Goal: Communication & Community: Answer question/provide support

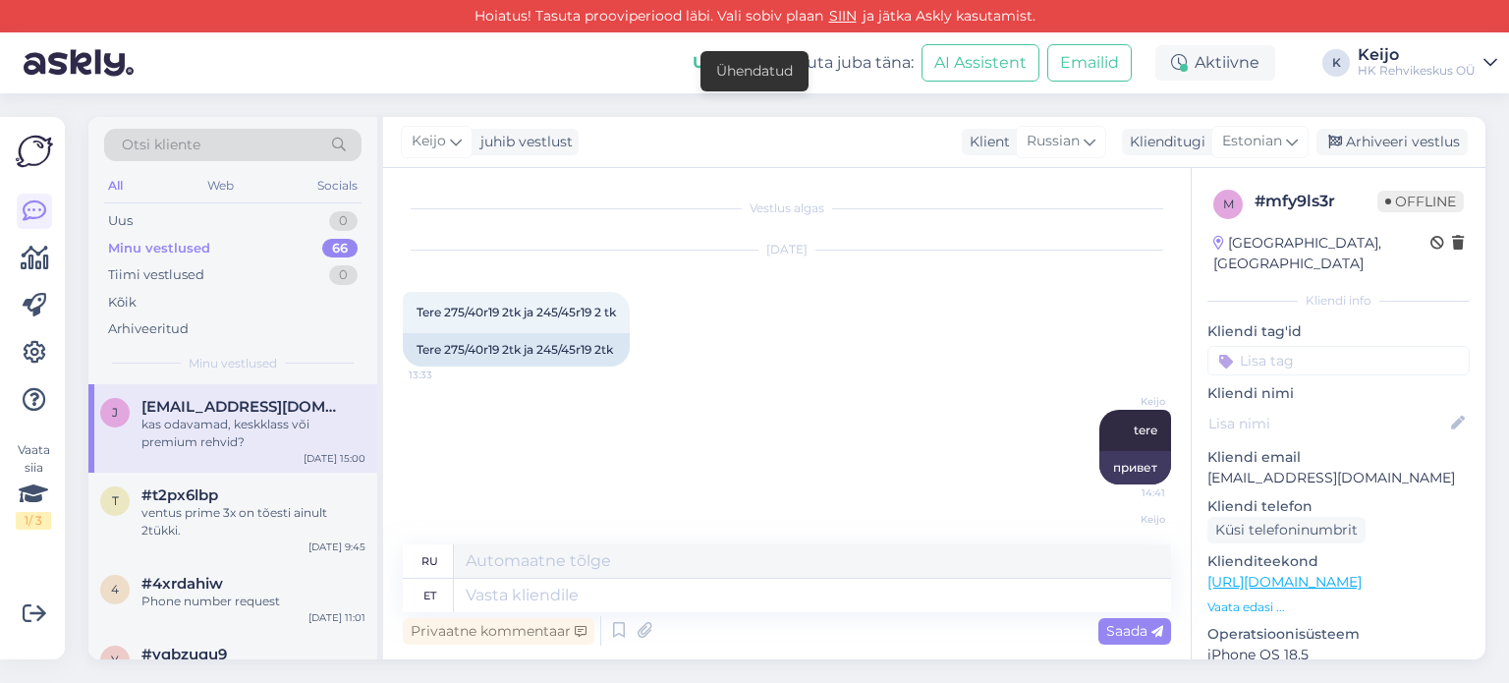
scroll to position [214, 0]
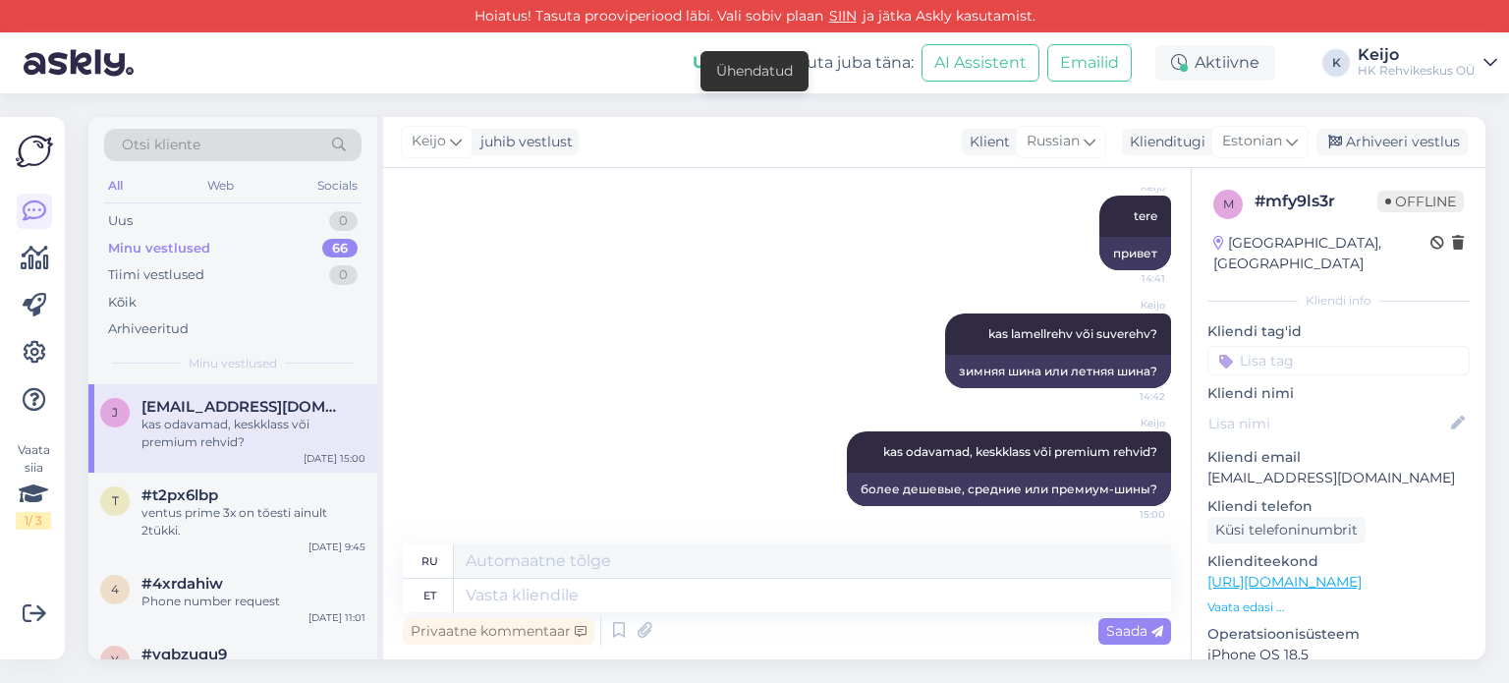
click at [662, 605] on textarea at bounding box center [812, 595] width 717 height 33
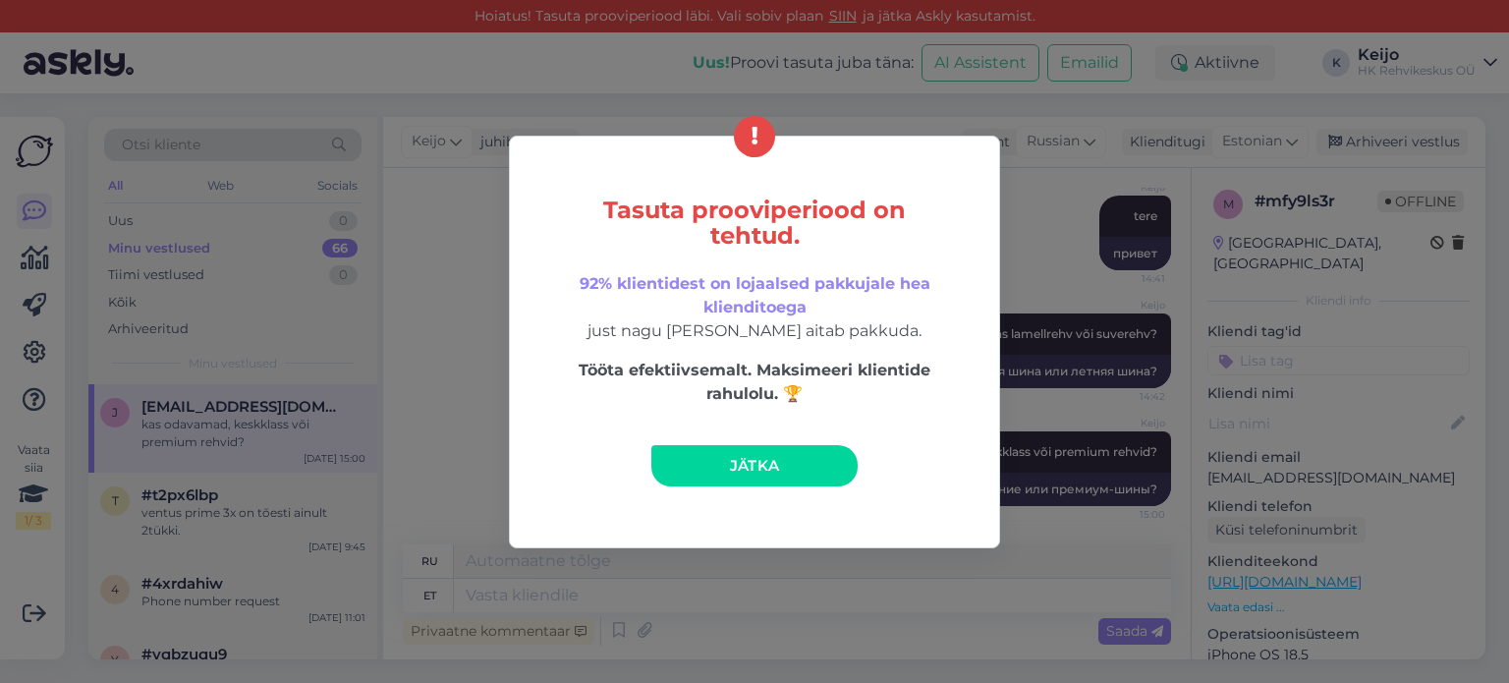
click at [802, 470] on link "Jätka" at bounding box center [754, 465] width 206 height 41
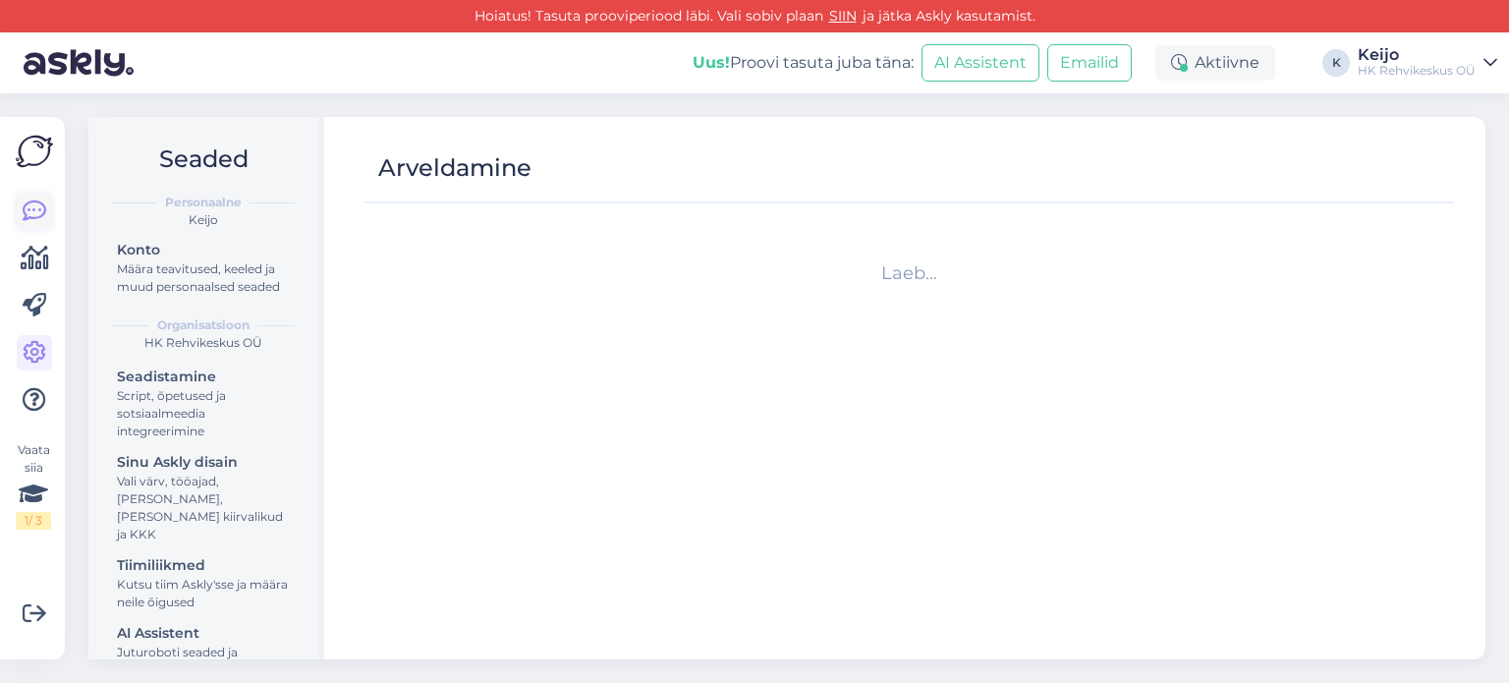
click at [25, 214] on icon at bounding box center [35, 211] width 24 height 24
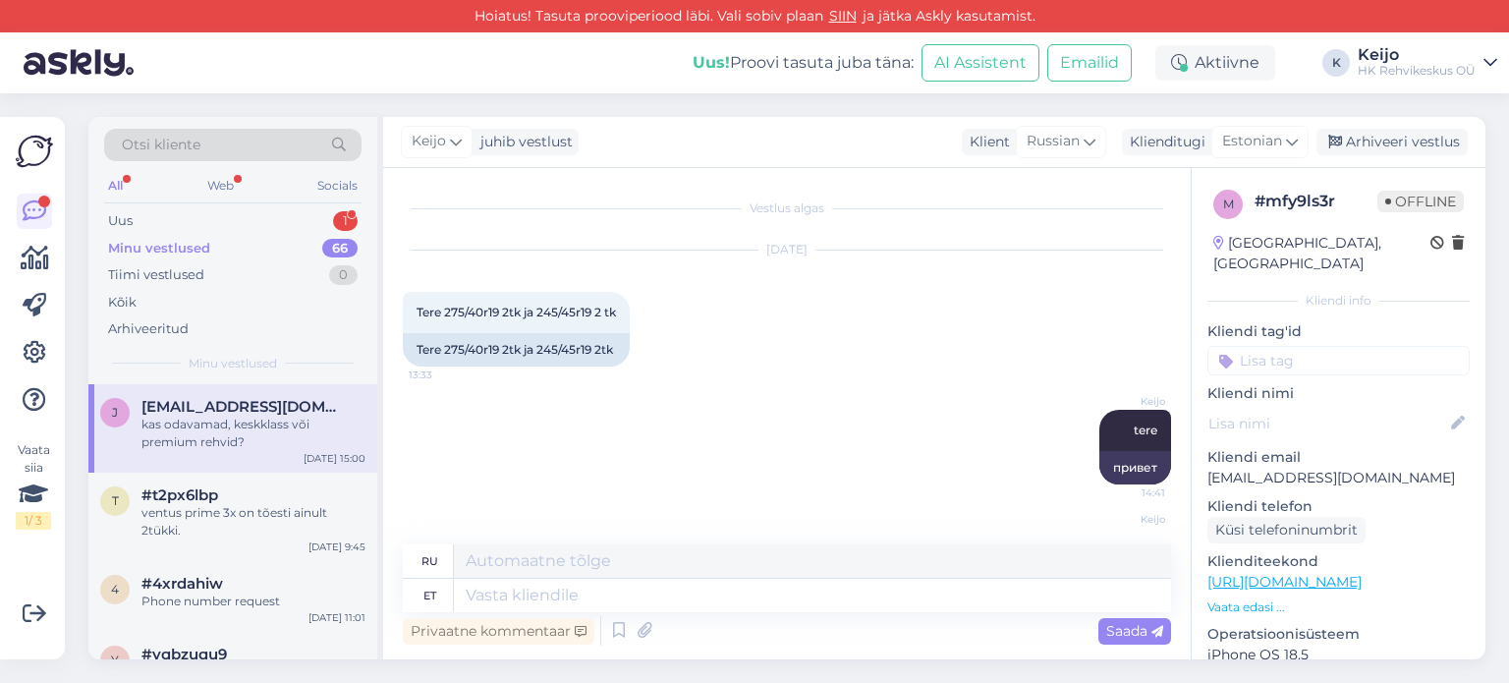
scroll to position [214, 0]
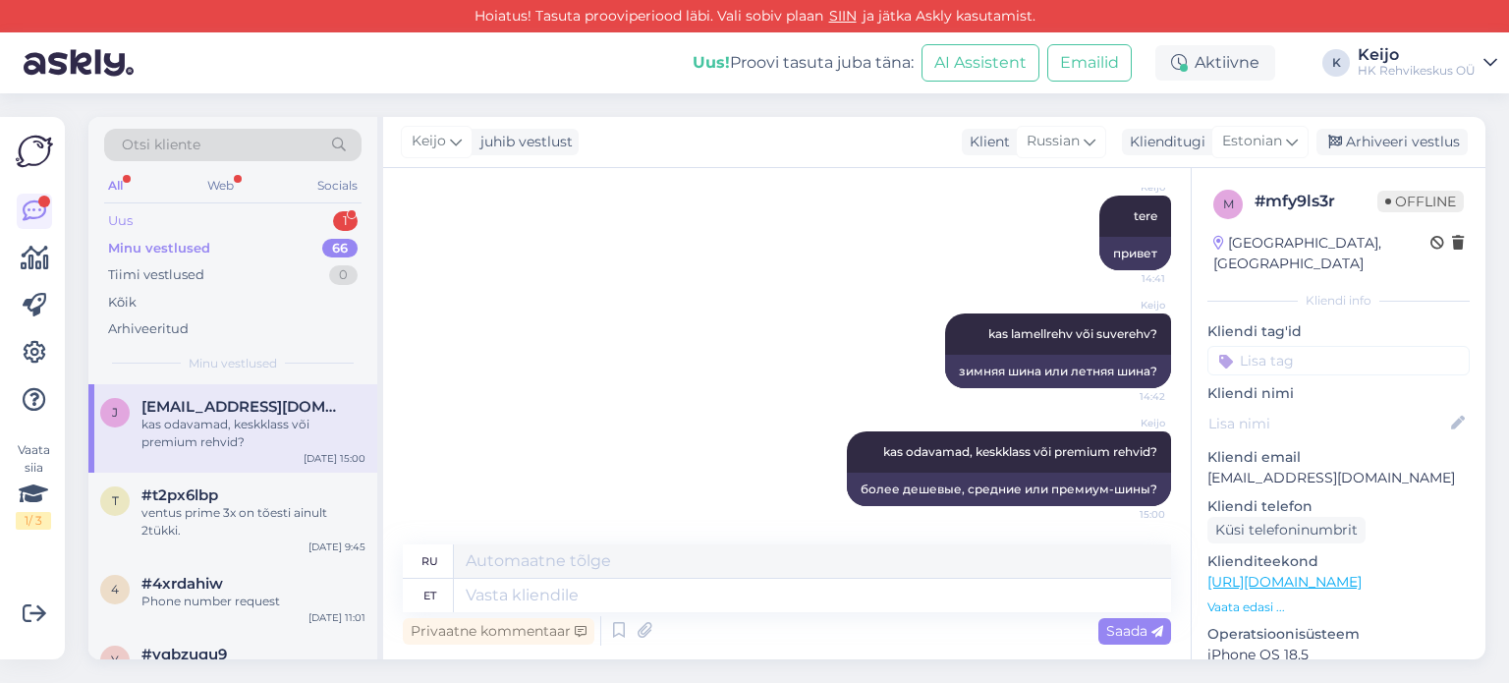
click at [326, 215] on div "Uus 1" at bounding box center [232, 221] width 257 height 28
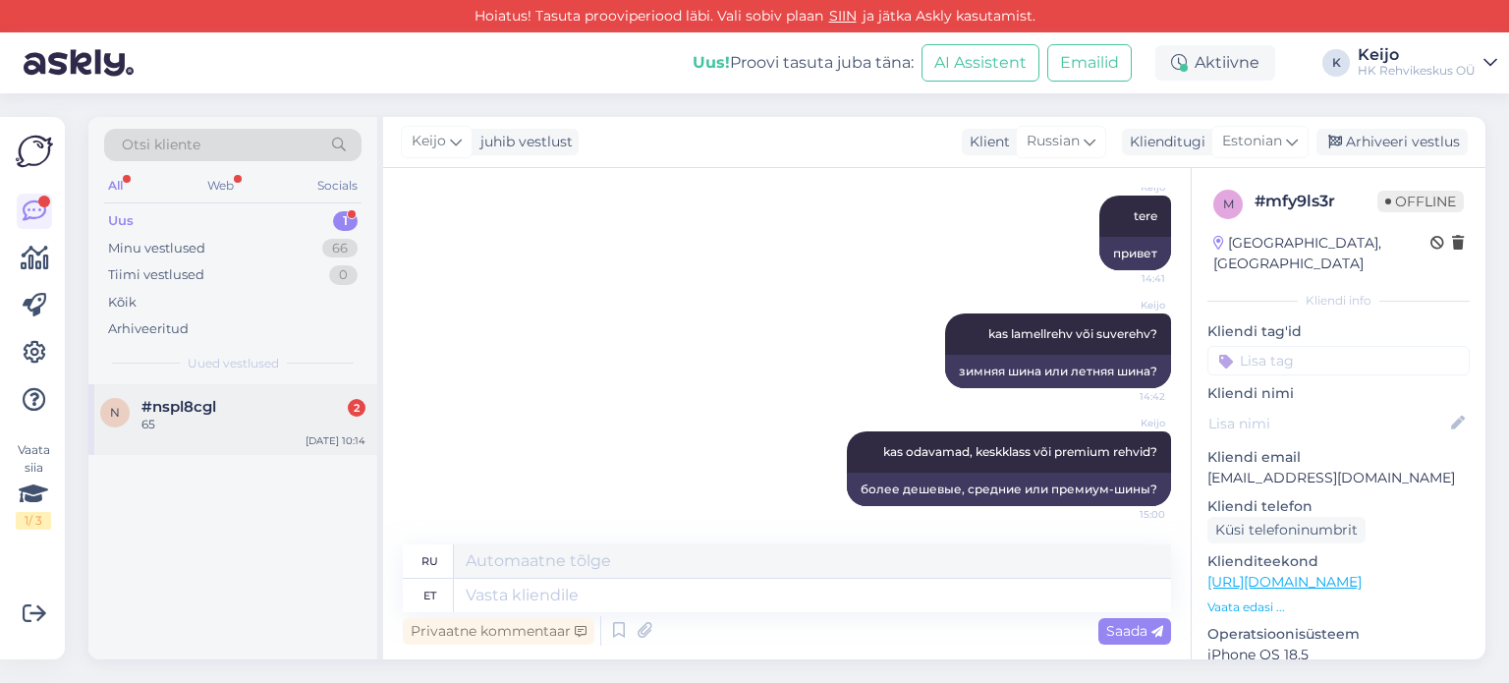
click at [272, 422] on div "65" at bounding box center [253, 425] width 224 height 18
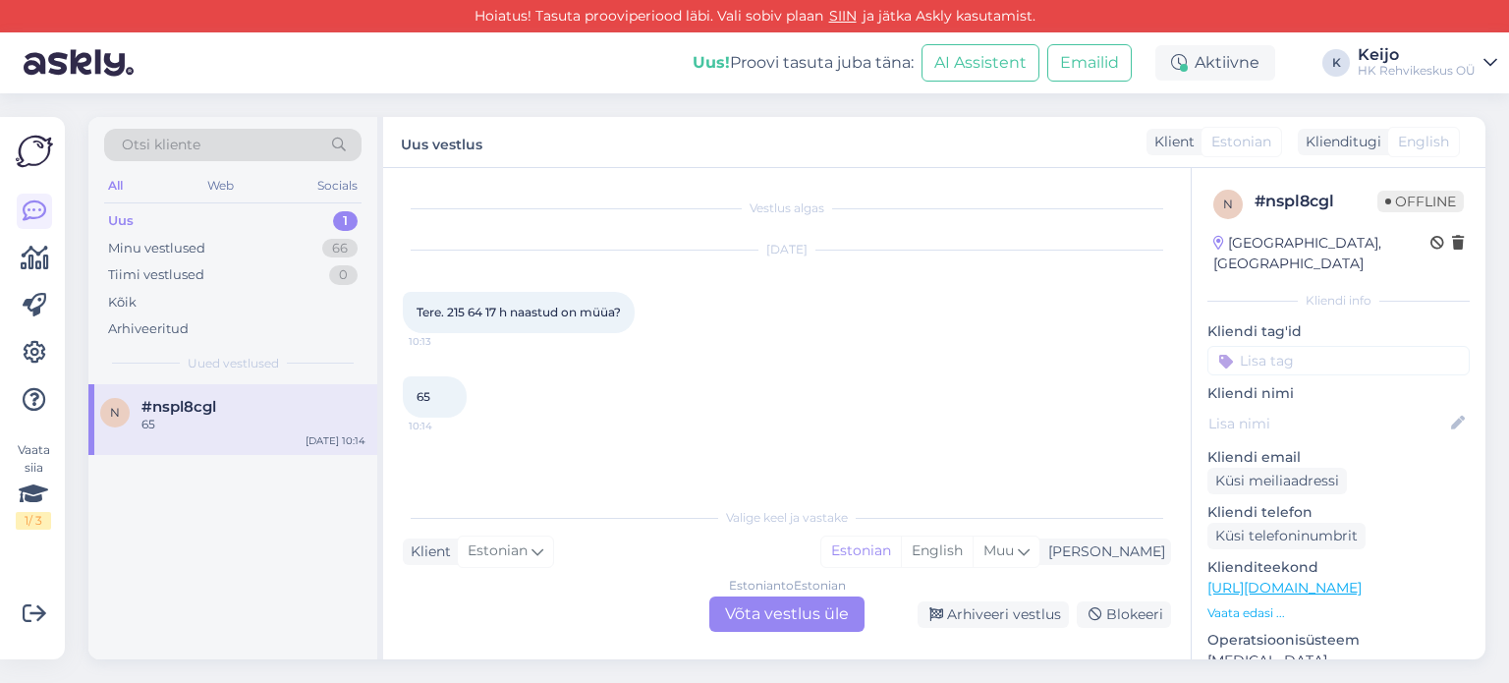
click at [774, 616] on div "Estonian to Estonian Võta vestlus üle" at bounding box center [786, 613] width 155 height 35
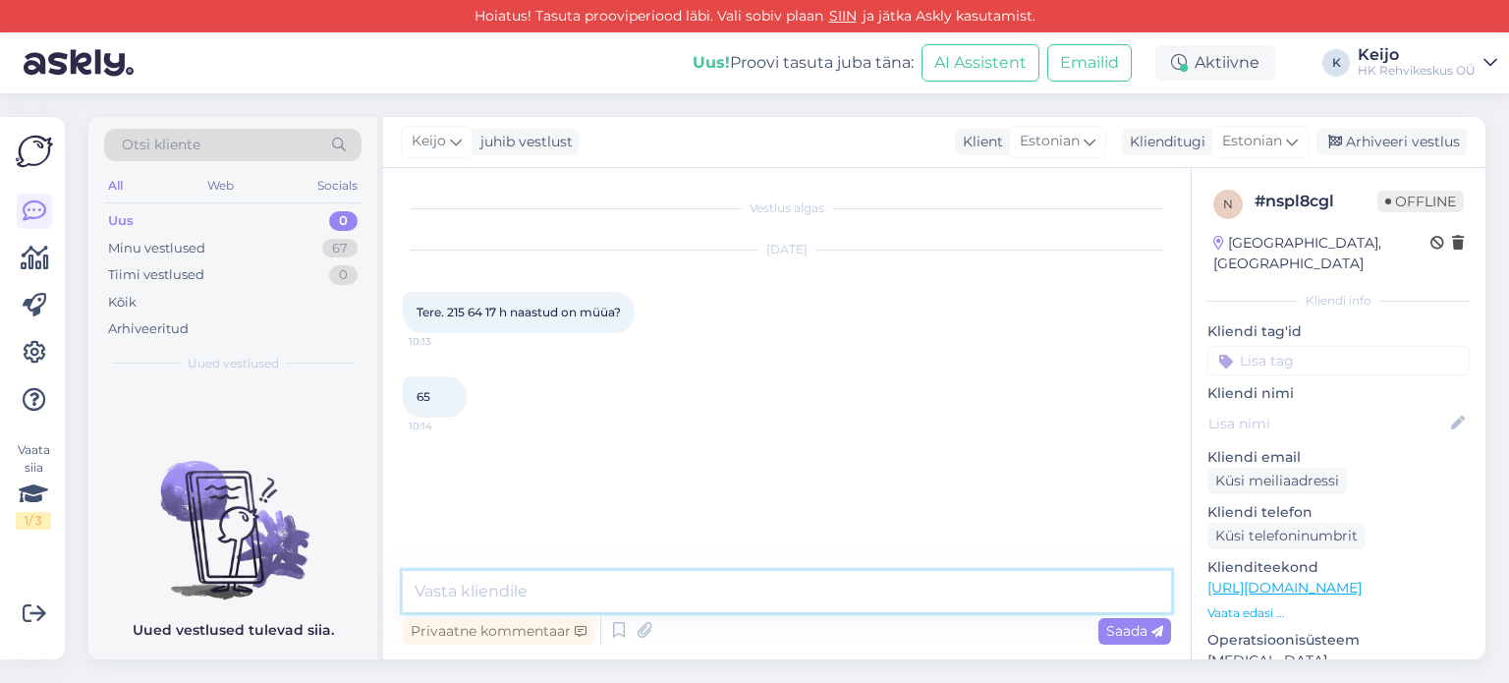
click at [666, 584] on textarea at bounding box center [787, 591] width 768 height 41
type textarea "tere"
type textarea "215/65R17 ?"
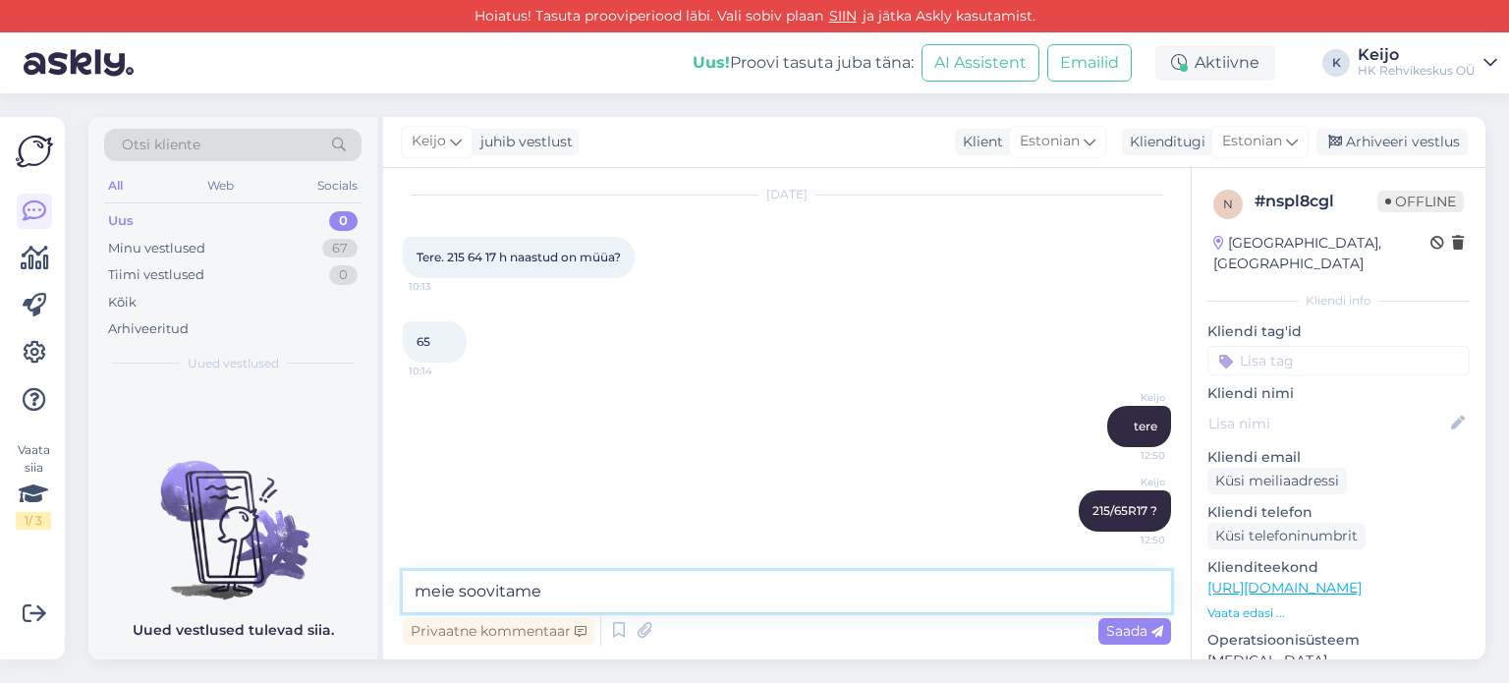
paste textarea "[URL][DOMAIN_NAME]"
type textarea "meie soovitame [URL][DOMAIN_NAME]"
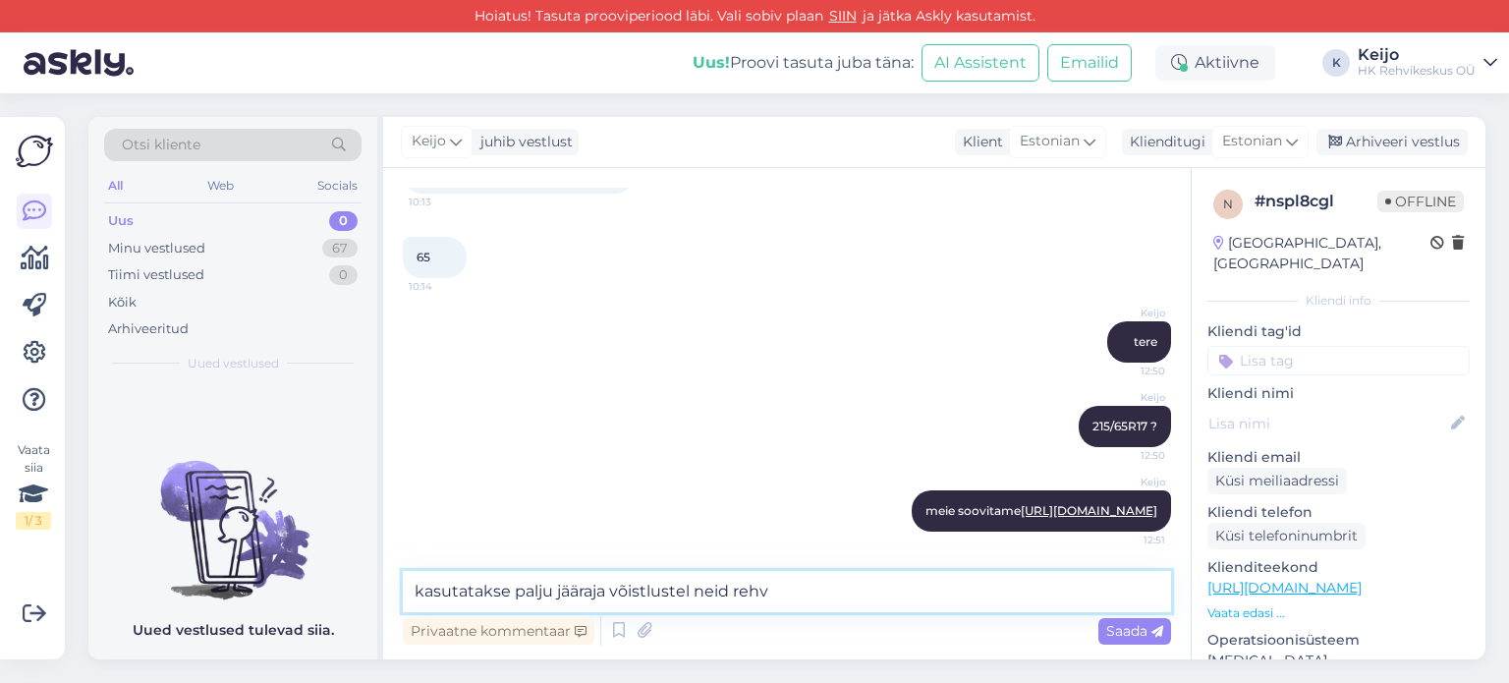
type textarea "kasutatakse palju jääraja võistlustel neid rehve"
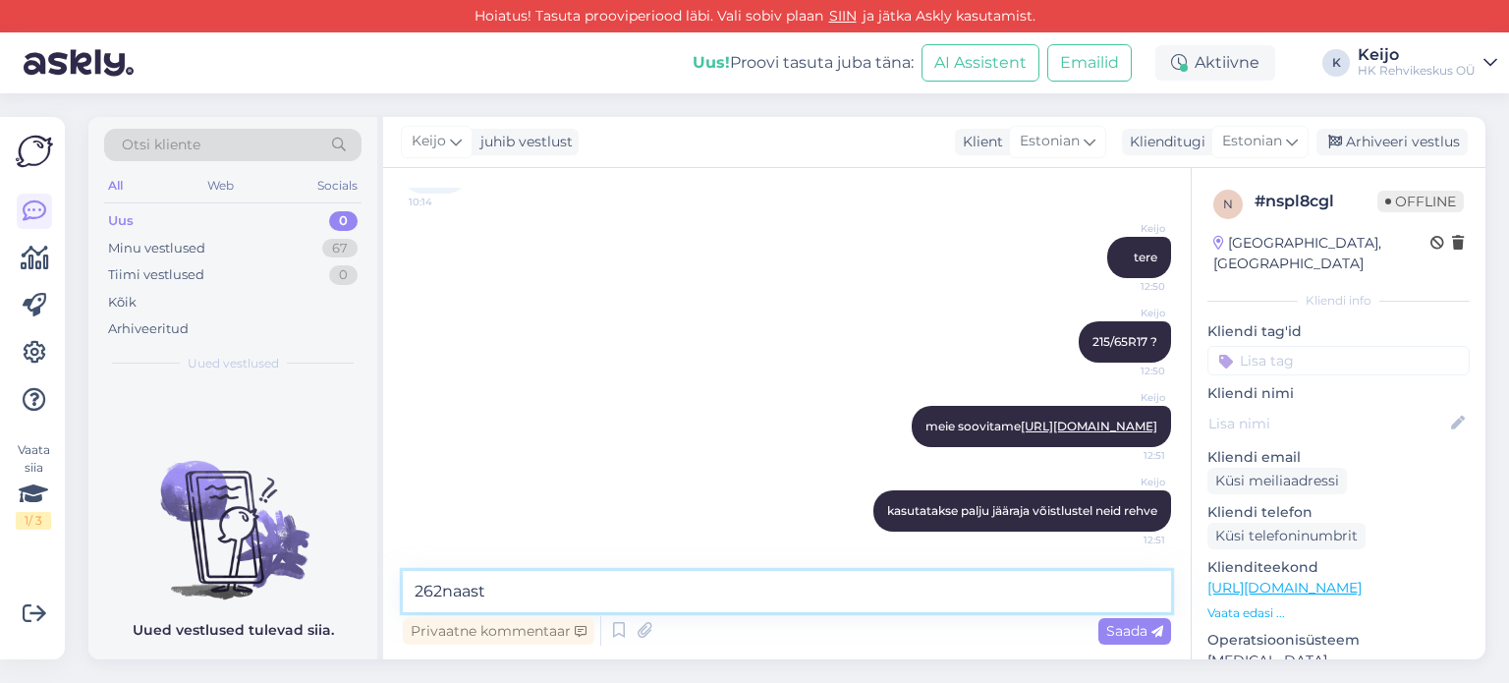
type textarea "262naastu"
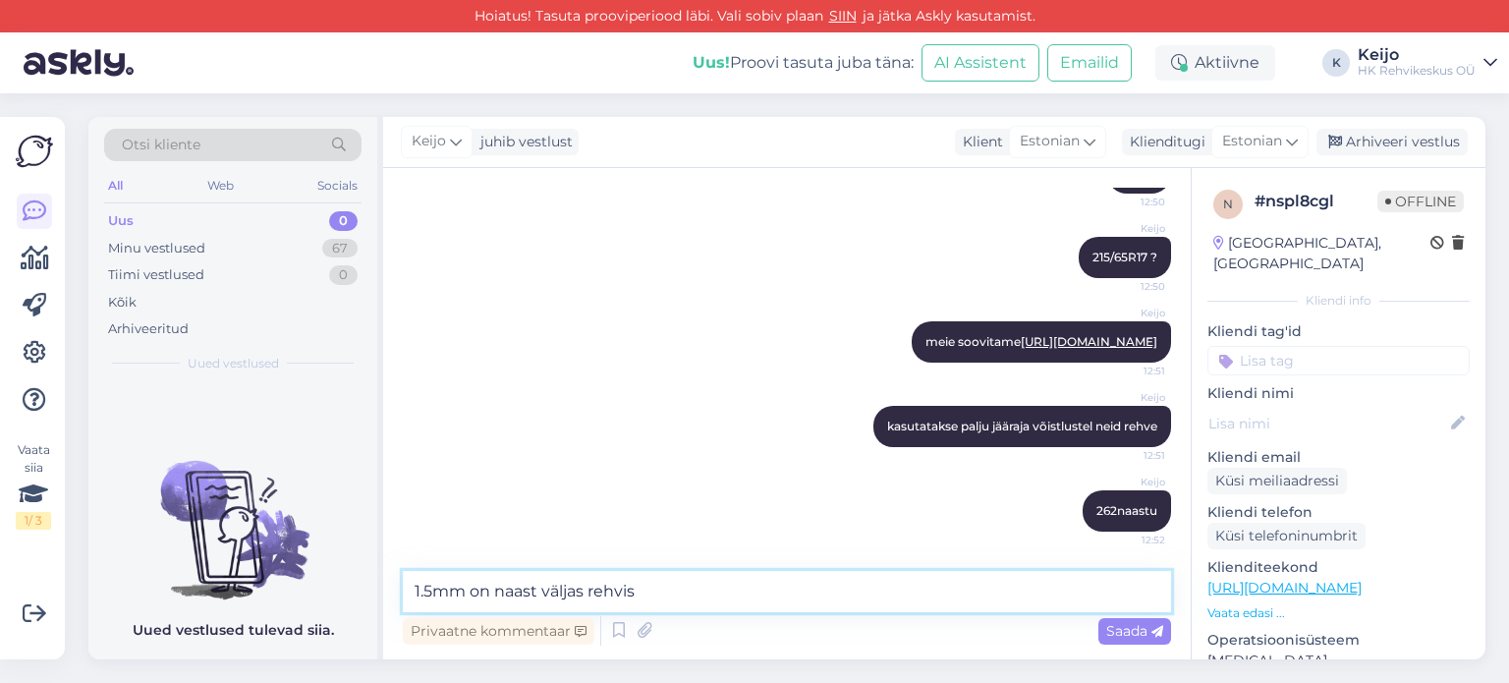
type textarea "1.5mm on naast väljas rehvist"
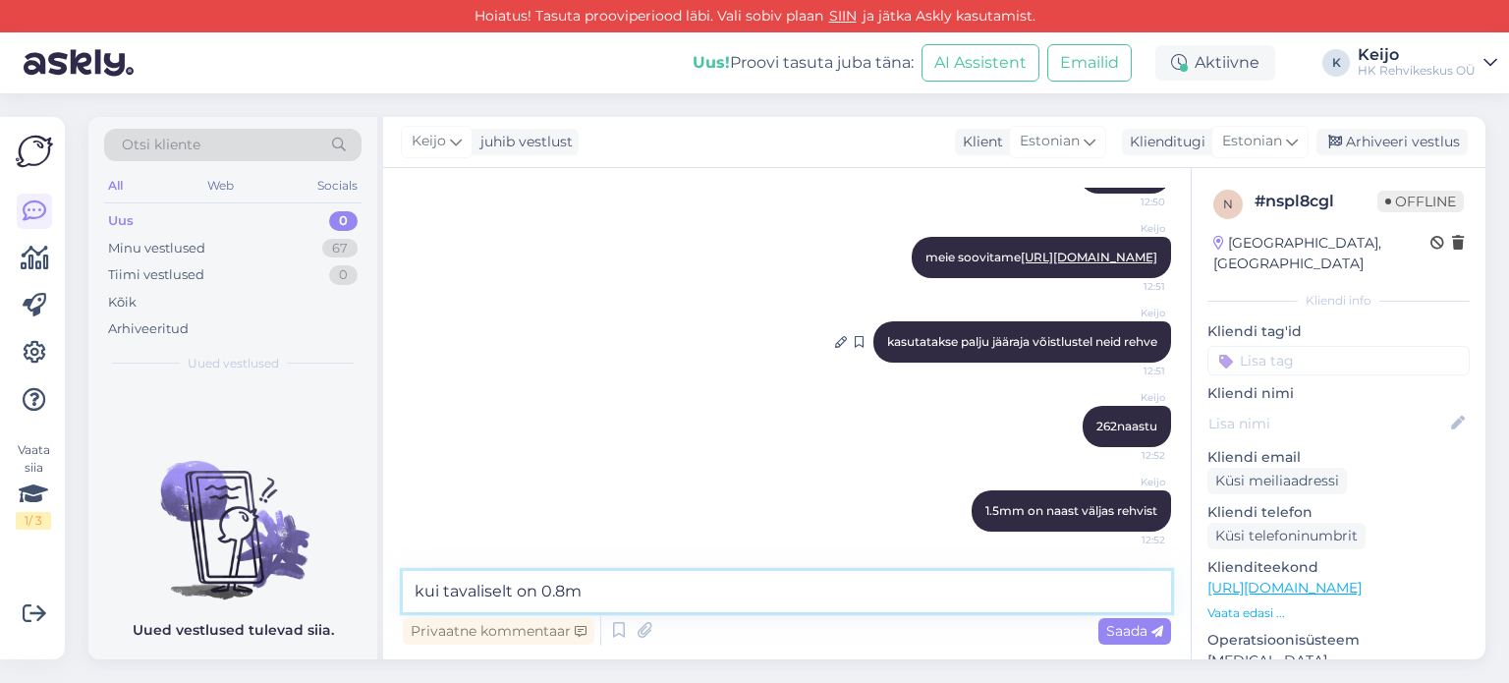
type textarea "kui tavaliselt on 0.8mm"
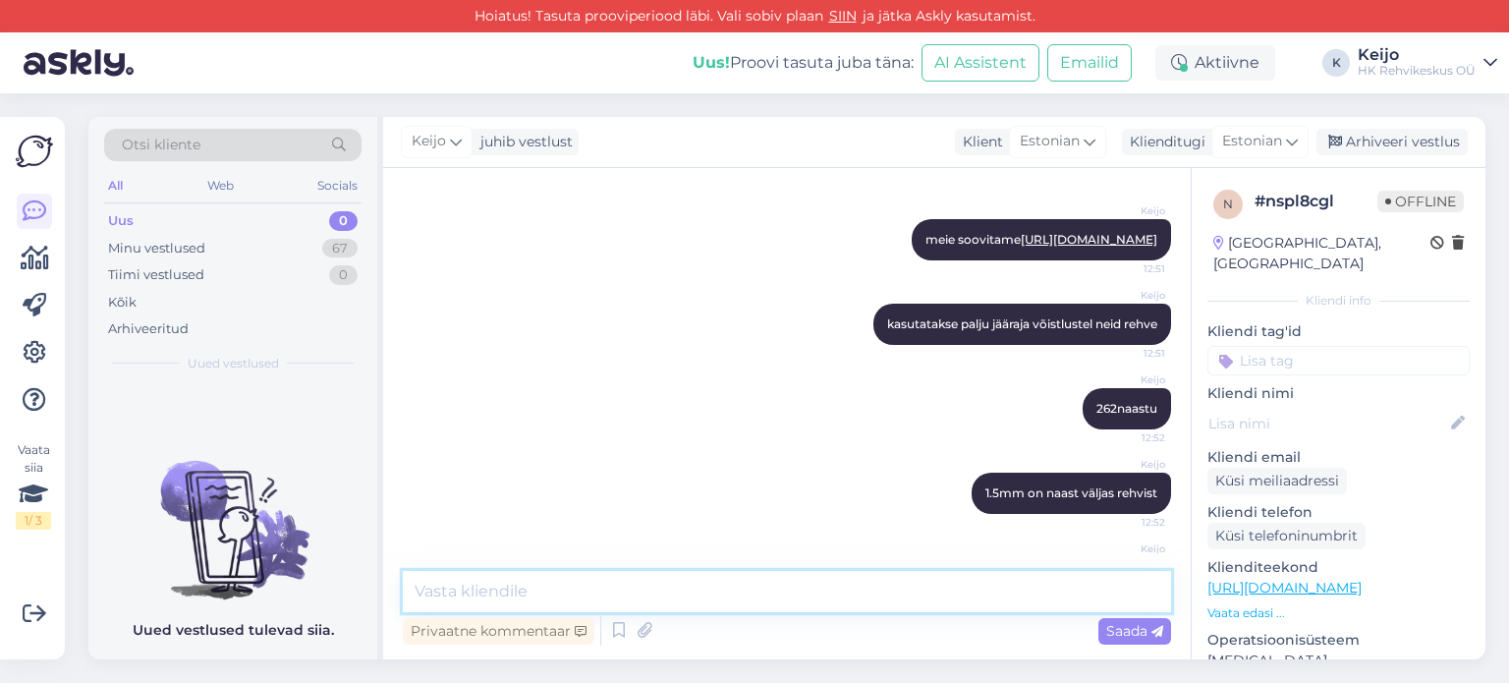
scroll to position [495, 0]
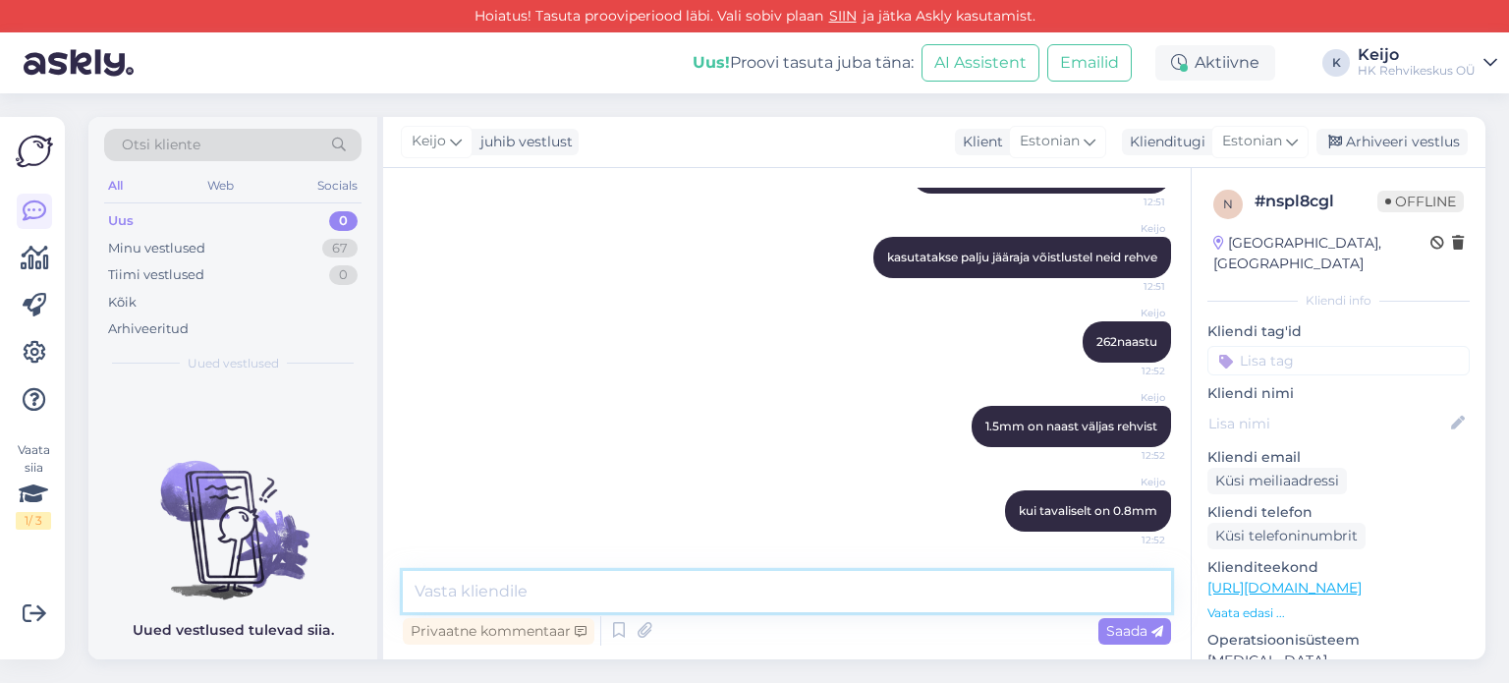
paste textarea "[URL][DOMAIN_NAME]"
type textarea "[URL][DOMAIN_NAME] video rehvidest"
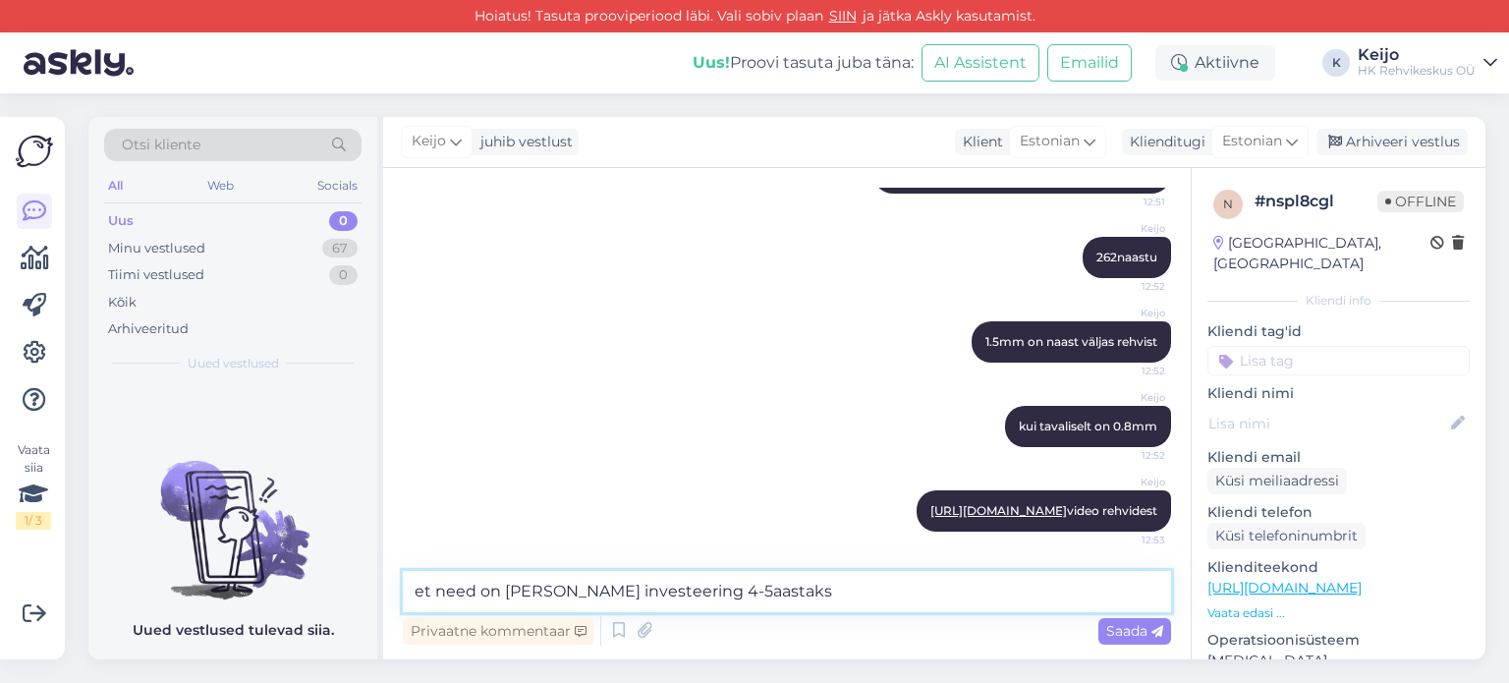
type textarea "et need on [PERSON_NAME] investeering 4-5aastaks."
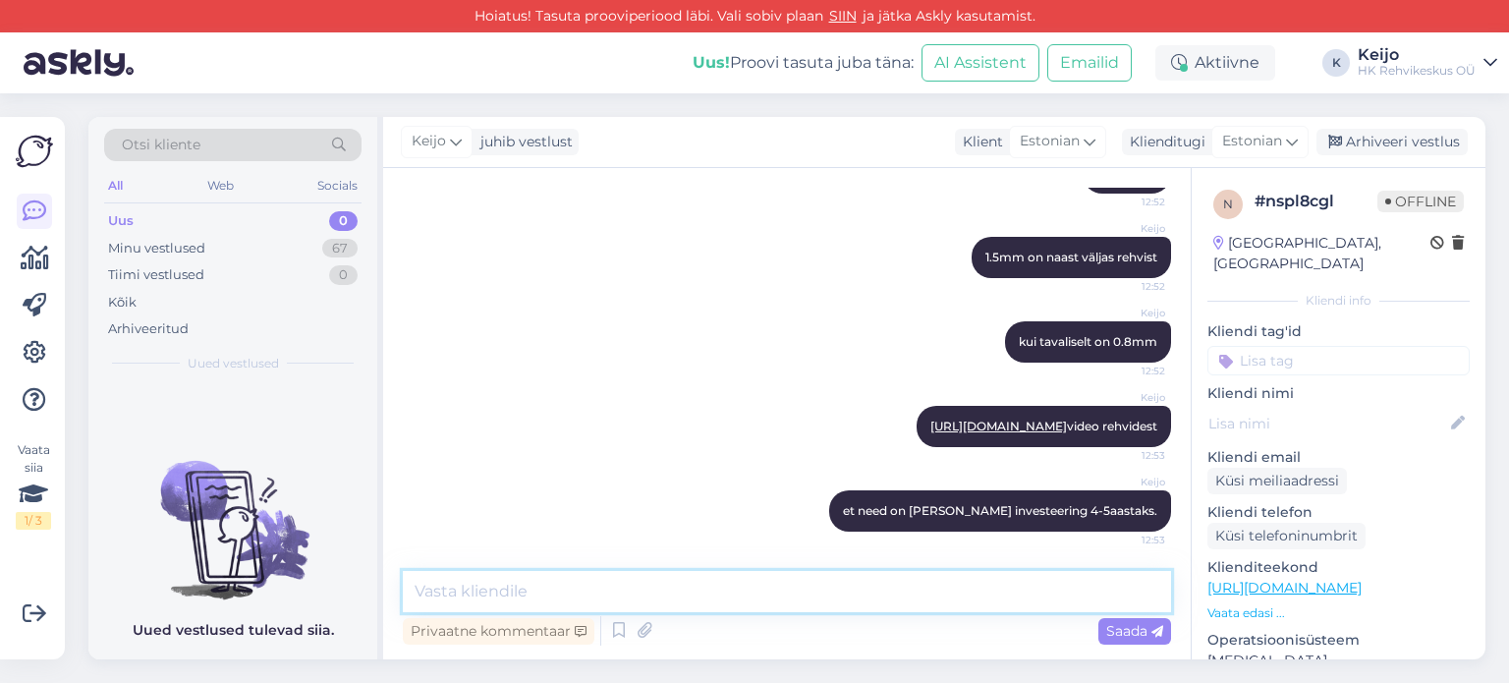
click at [818, 579] on textarea at bounding box center [787, 591] width 768 height 41
paste textarea "[URL][DOMAIN_NAME]"
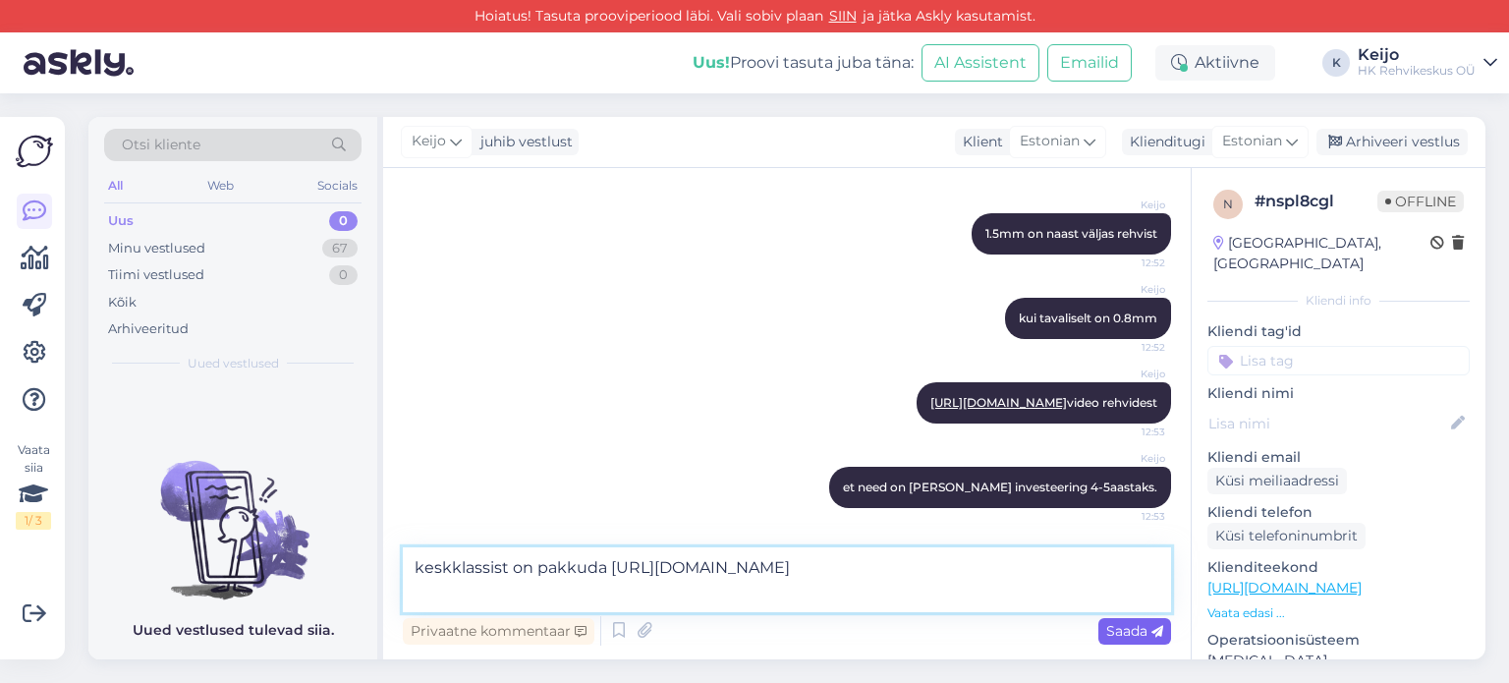
type textarea "keskklassist on pakkuda [URL][DOMAIN_NAME]"
click at [1147, 630] on span "Saada" at bounding box center [1134, 631] width 57 height 18
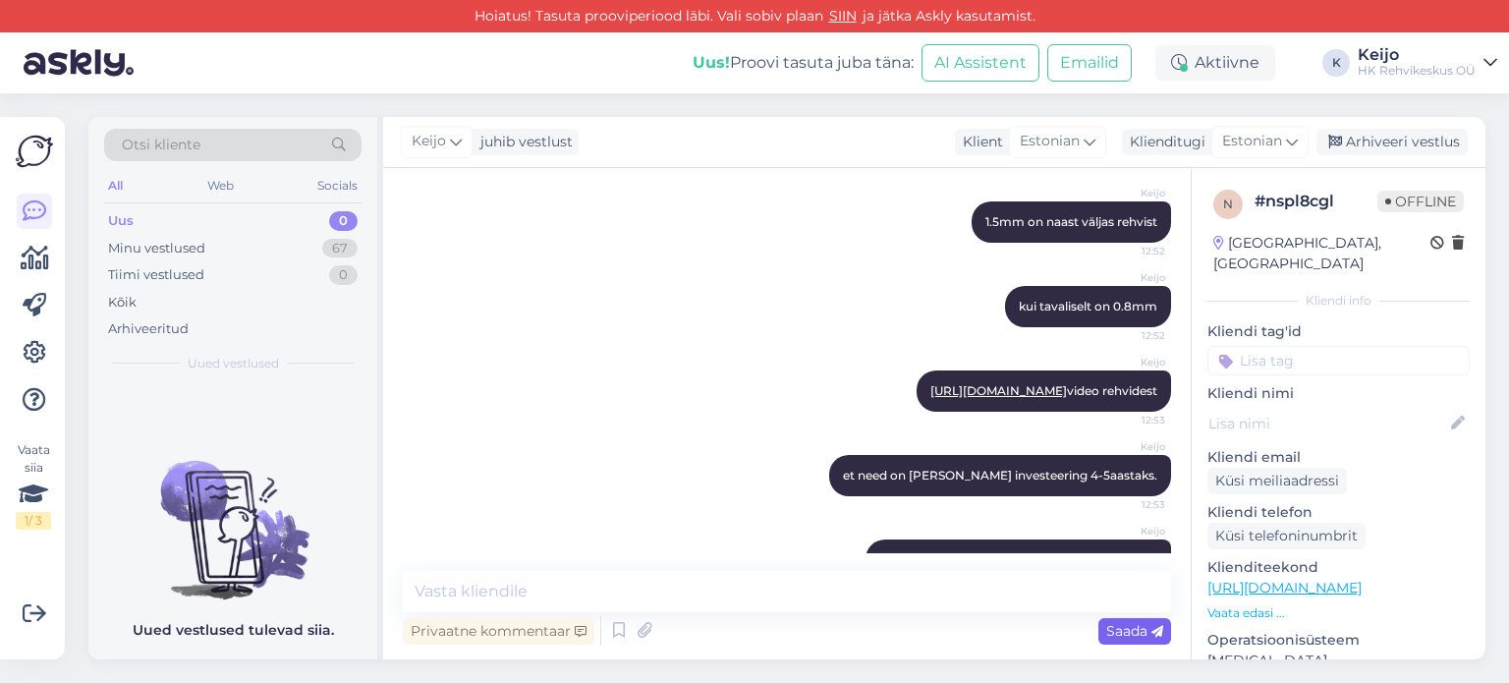
scroll to position [802, 0]
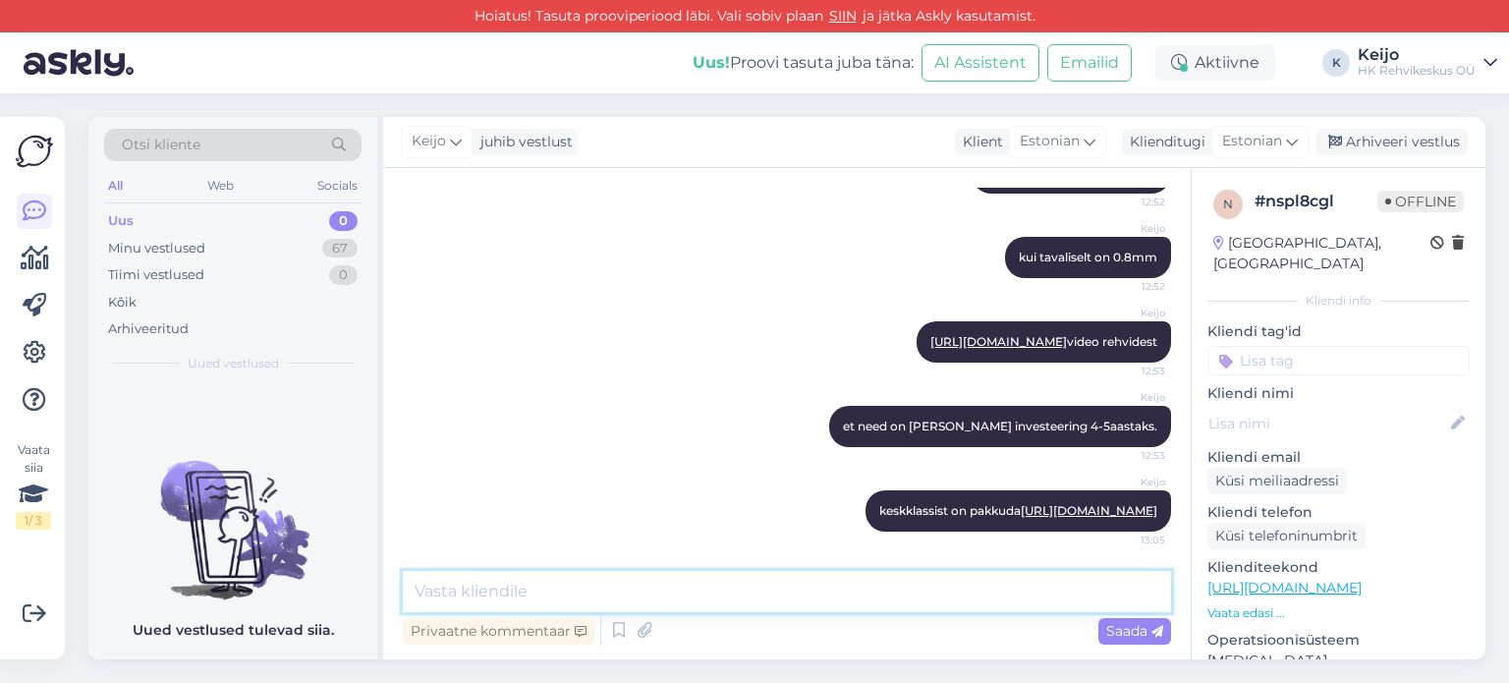
click at [587, 601] on textarea at bounding box center [787, 591] width 768 height 41
paste textarea "[URL][DOMAIN_NAME]"
type textarea "odavamast klassist: [URL][DOMAIN_NAME]"
click at [1147, 640] on div "Saada" at bounding box center [1134, 631] width 73 height 27
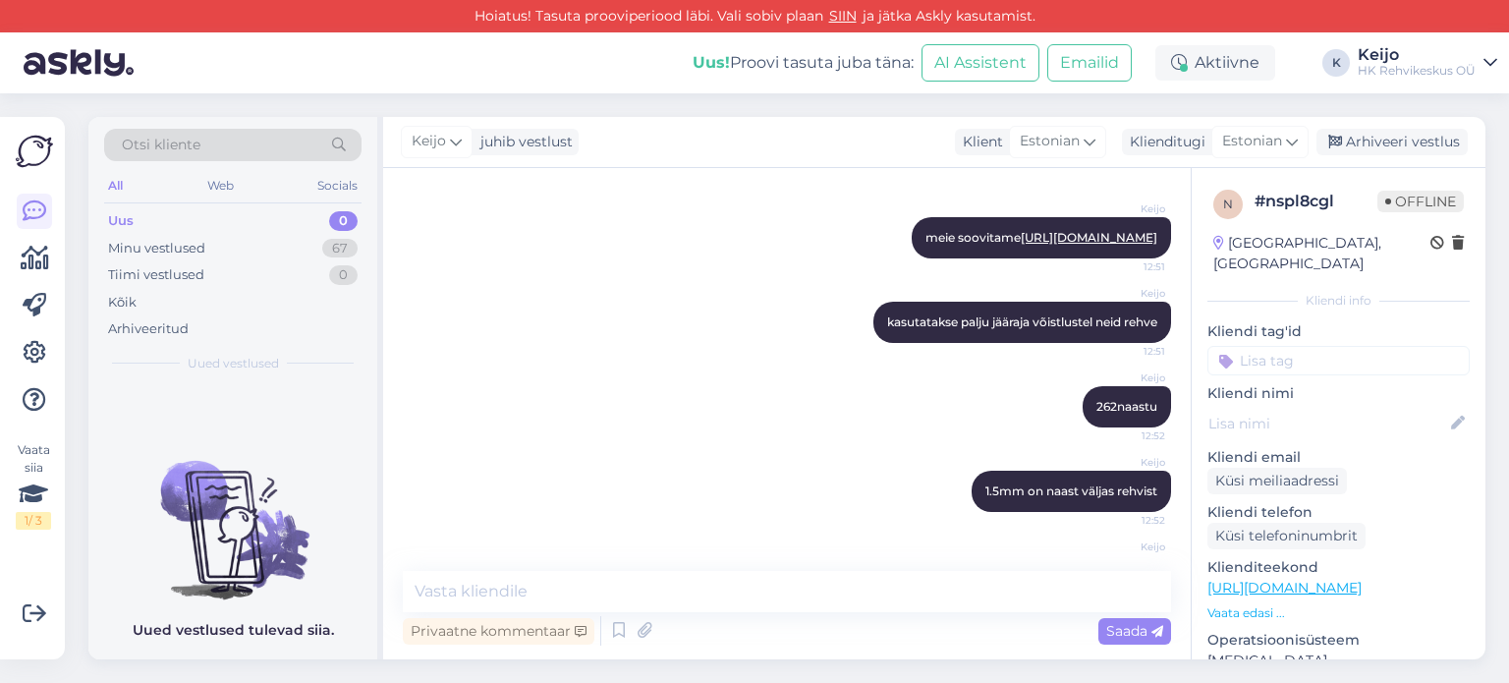
scroll to position [904, 0]
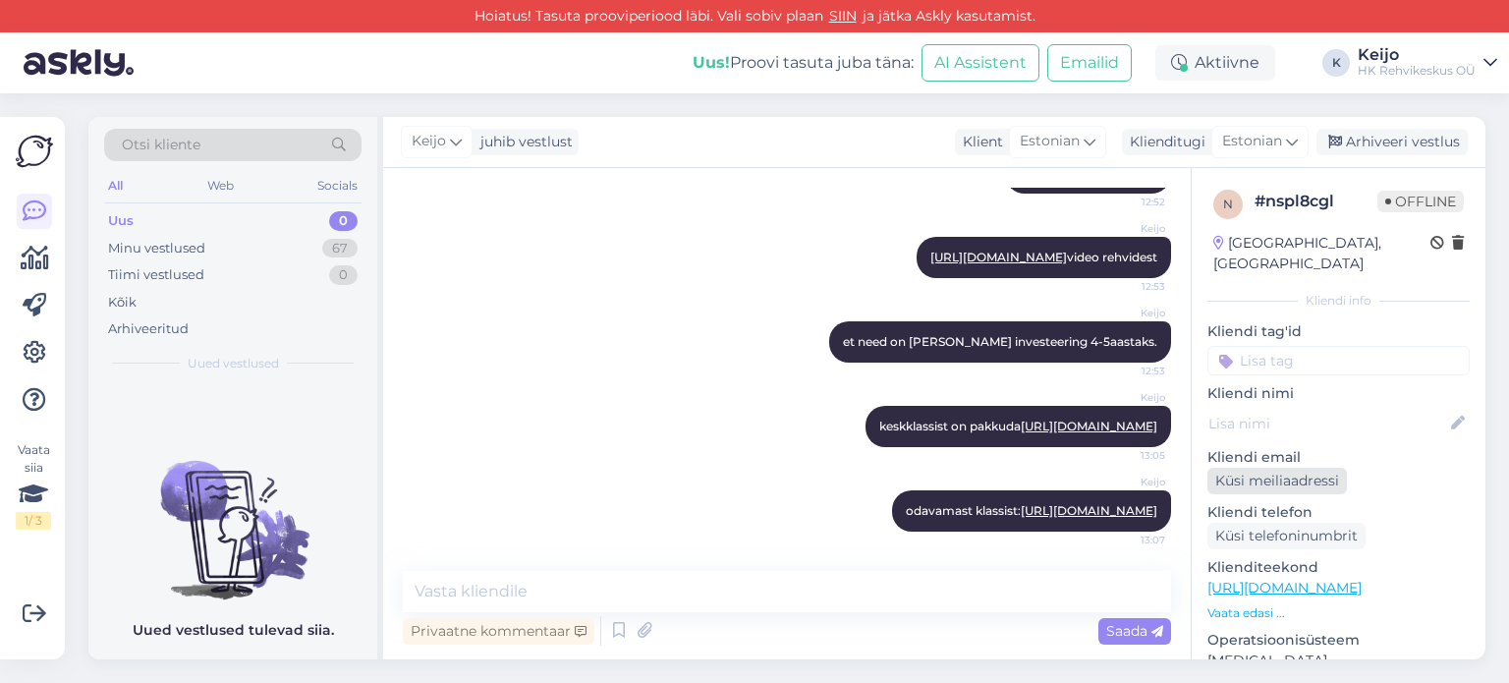
click at [1297, 468] on div "Küsi meiliaadressi" at bounding box center [1276, 481] width 139 height 27
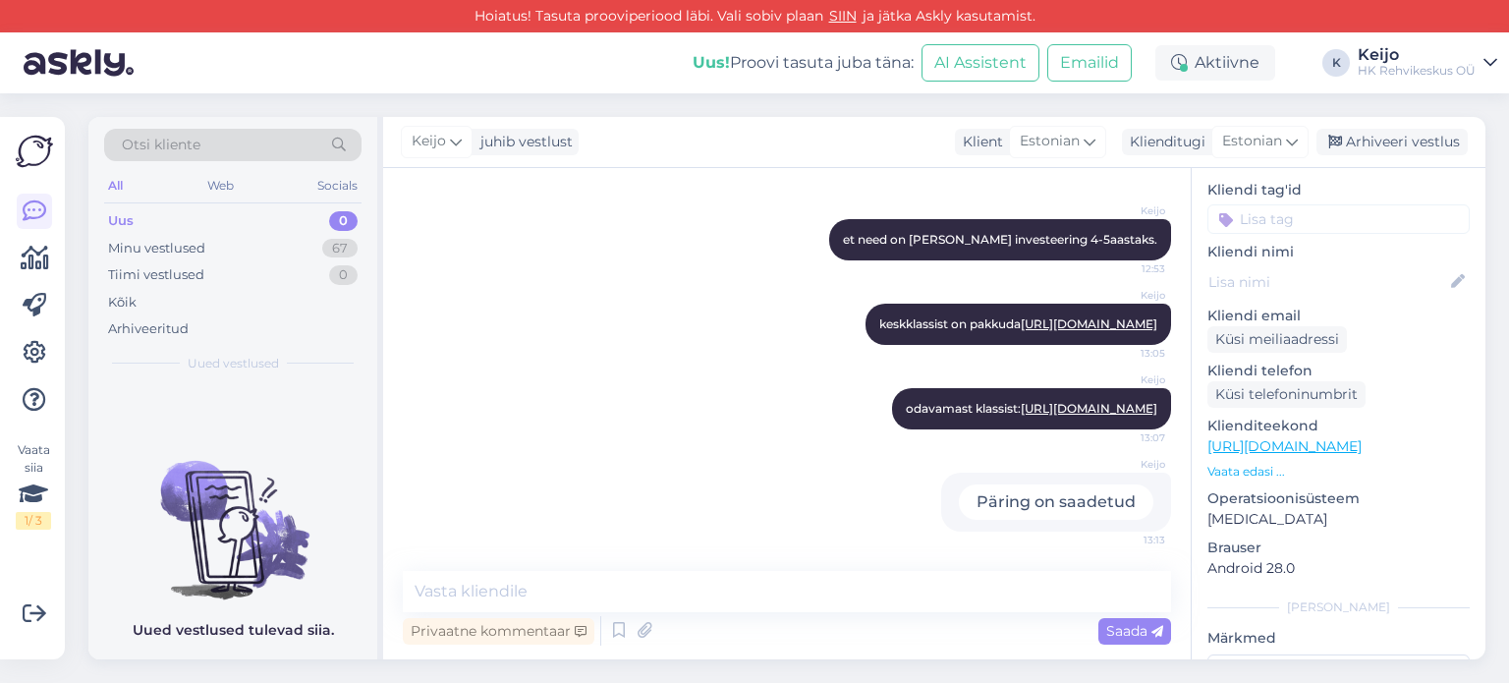
scroll to position [0, 0]
